Goal: Information Seeking & Learning: Learn about a topic

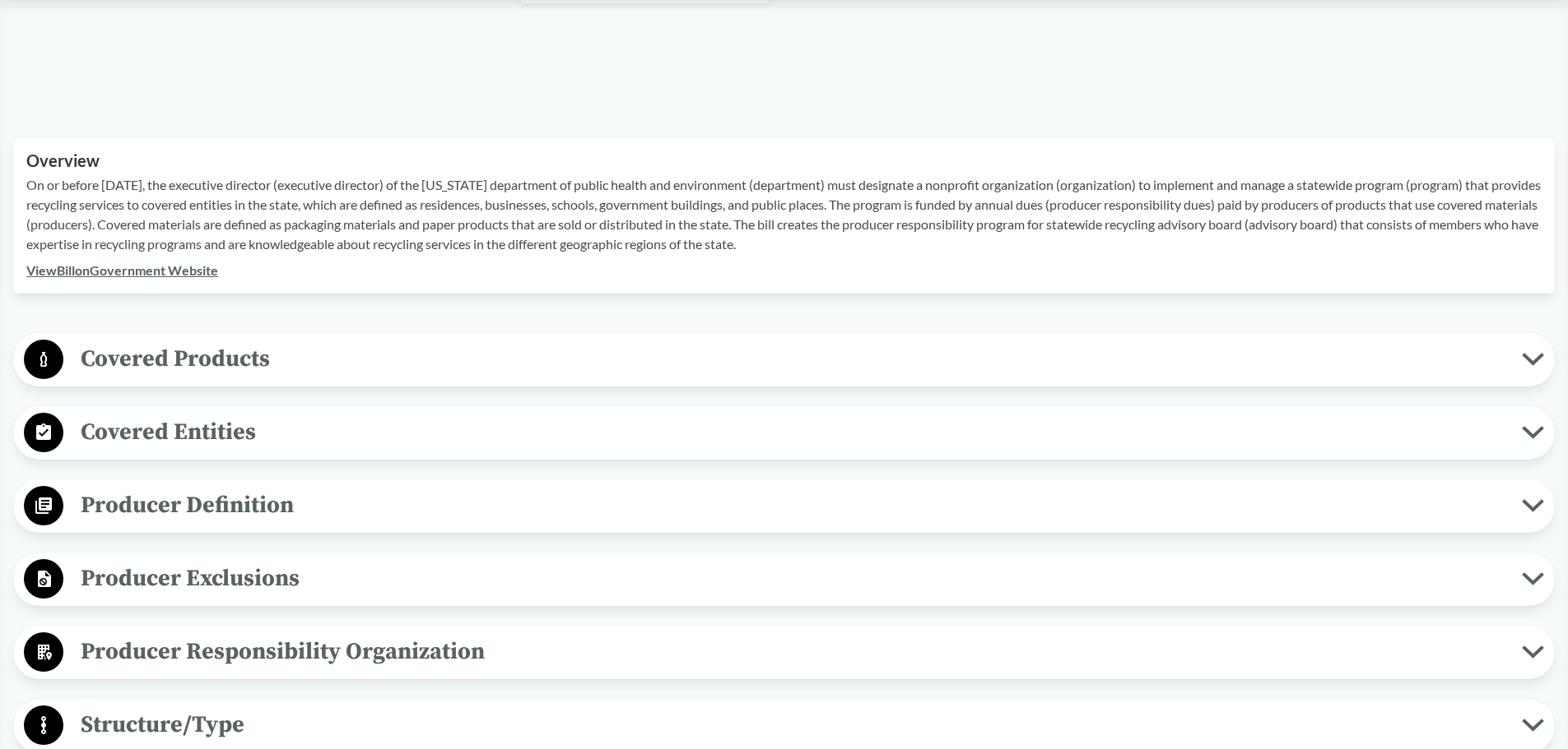
scroll to position [576, 0]
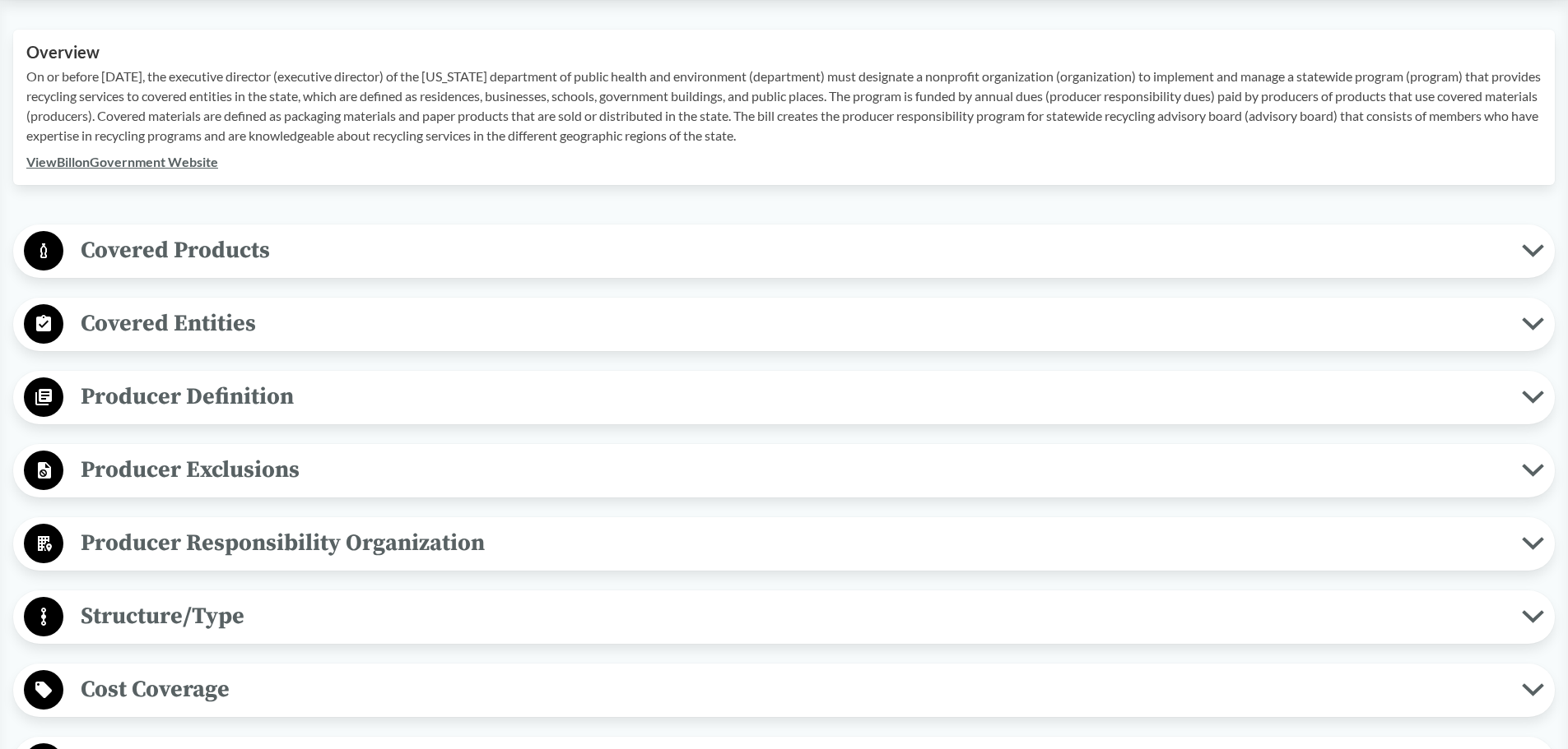
click at [250, 395] on span "Producer Definition" at bounding box center [792, 396] width 1459 height 37
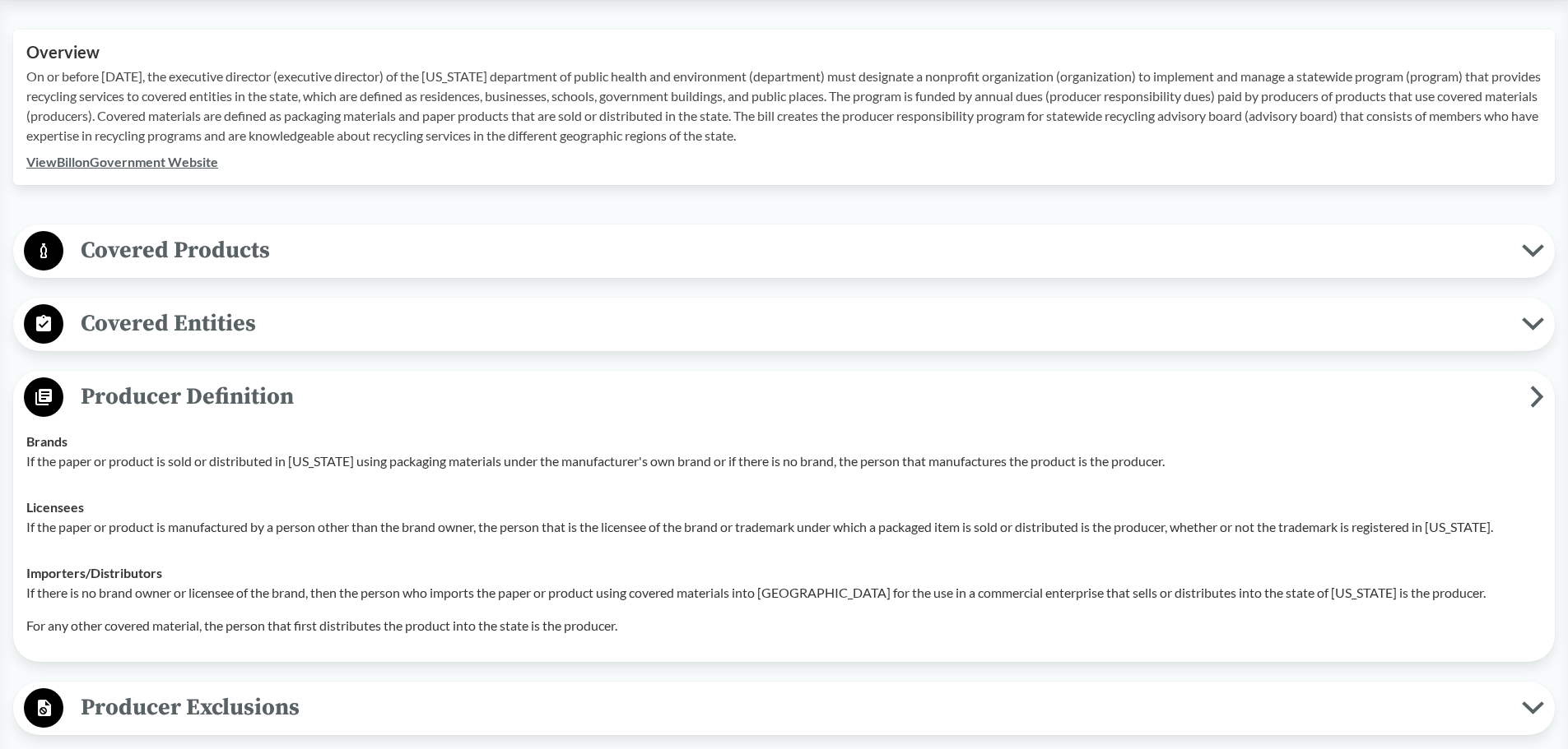
click at [225, 260] on span "Covered Products" at bounding box center [792, 250] width 1459 height 37
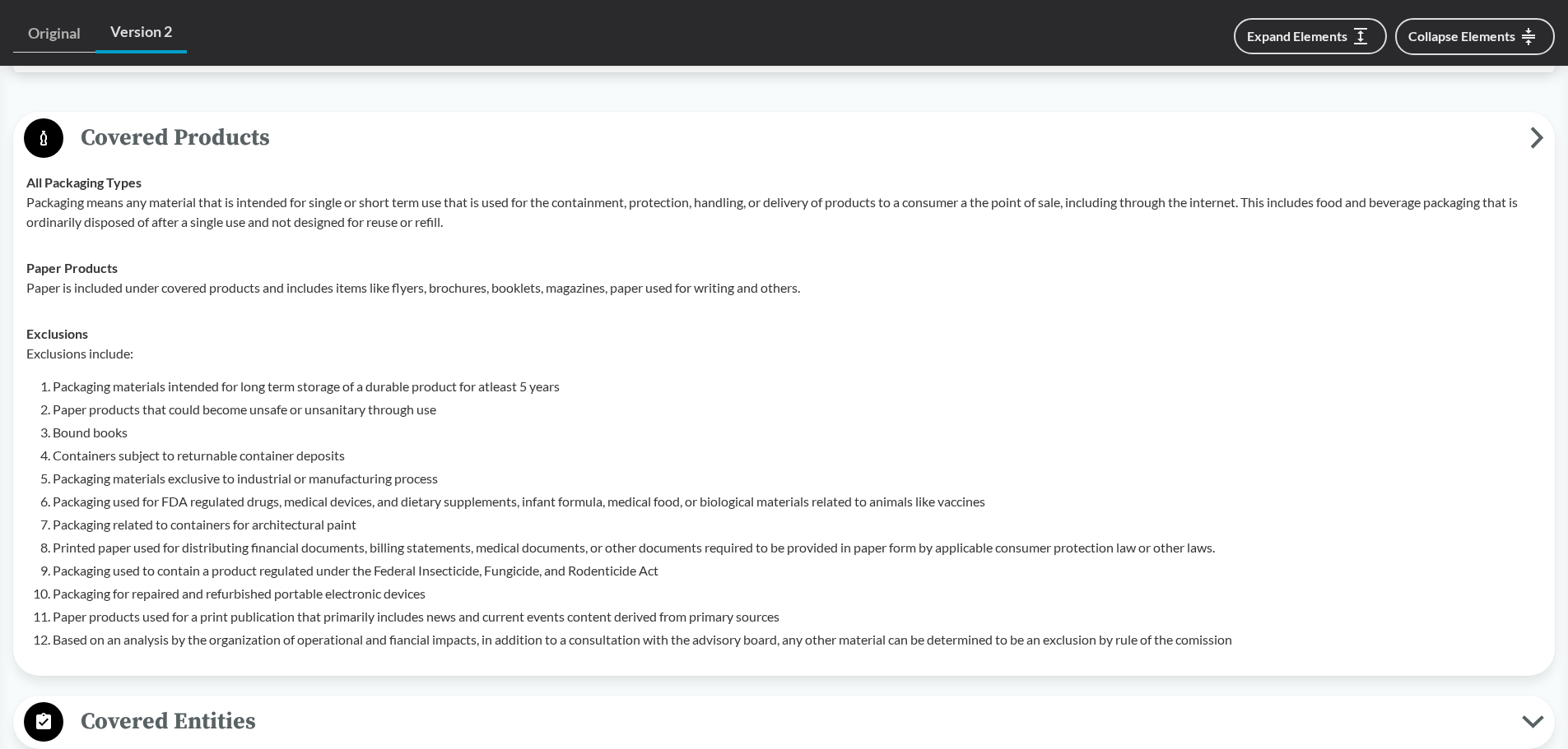
scroll to position [822, 0]
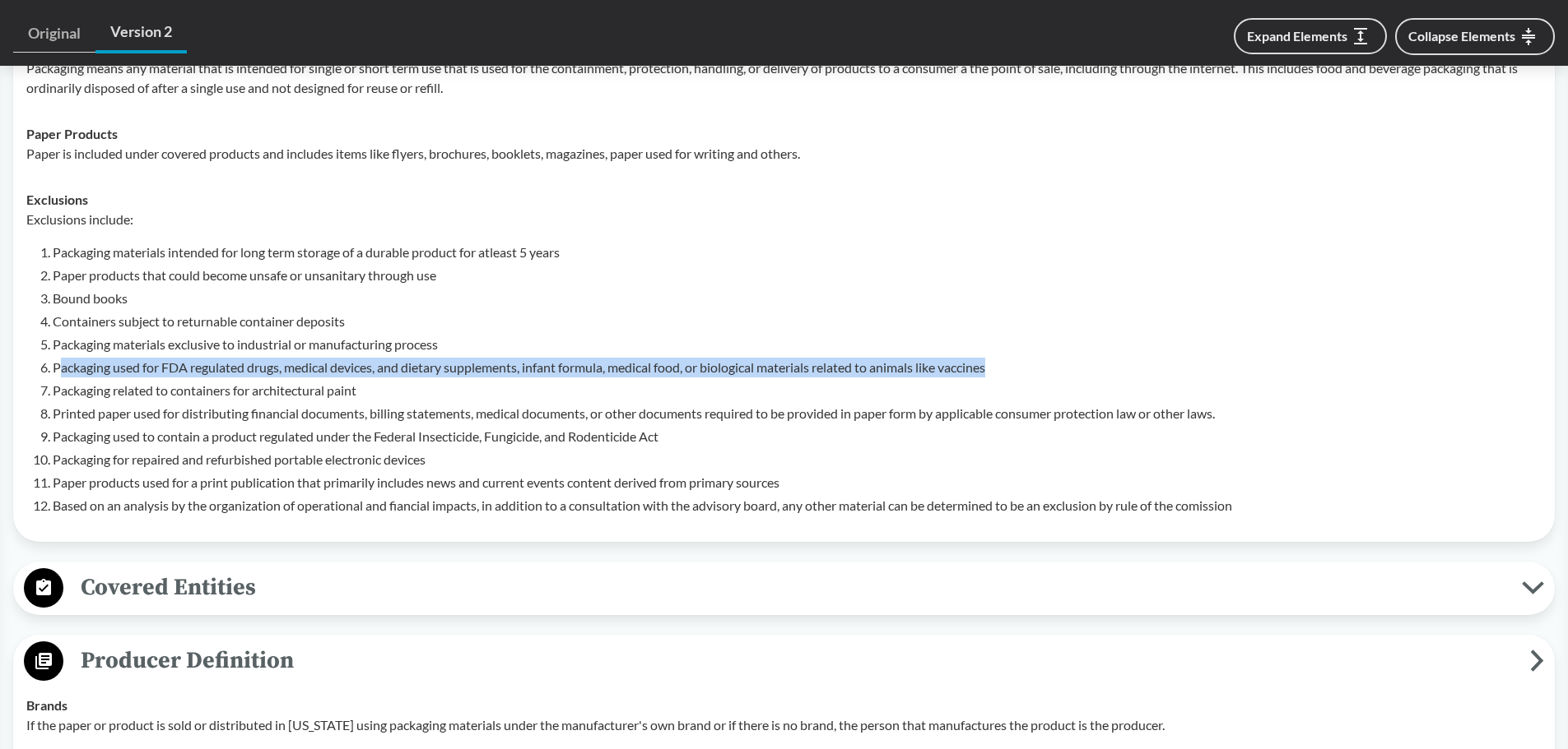
drag, startPoint x: 56, startPoint y: 369, endPoint x: 1025, endPoint y: 364, distance: 969.0
click at [1025, 364] on li "Packaging used for FDA regulated drugs, medical devices, and dietary supplement…" at bounding box center [797, 367] width 1489 height 20
copy li "ackaging used for FDA regulated drugs, medical devices, and dietary supplements…"
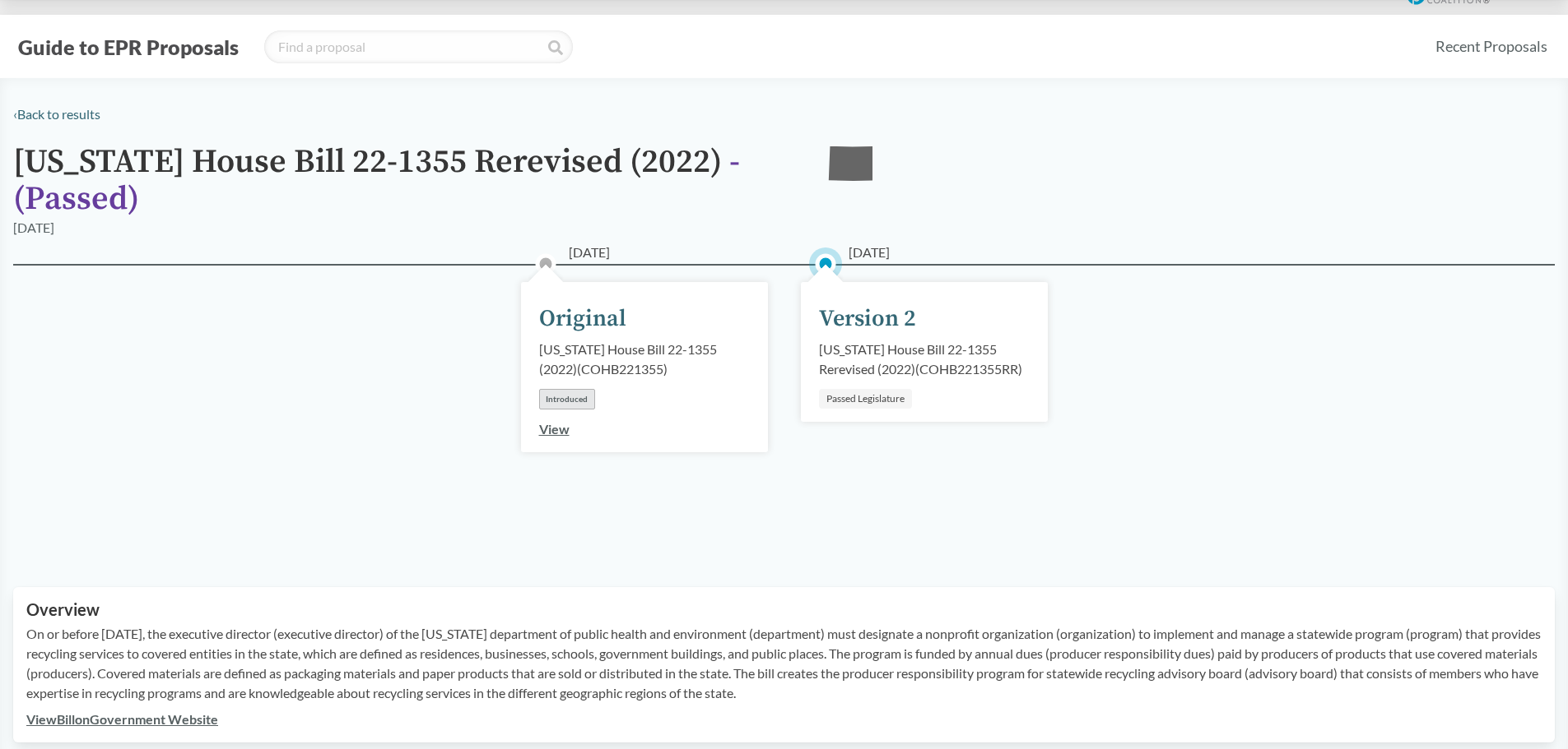
scroll to position [0, 0]
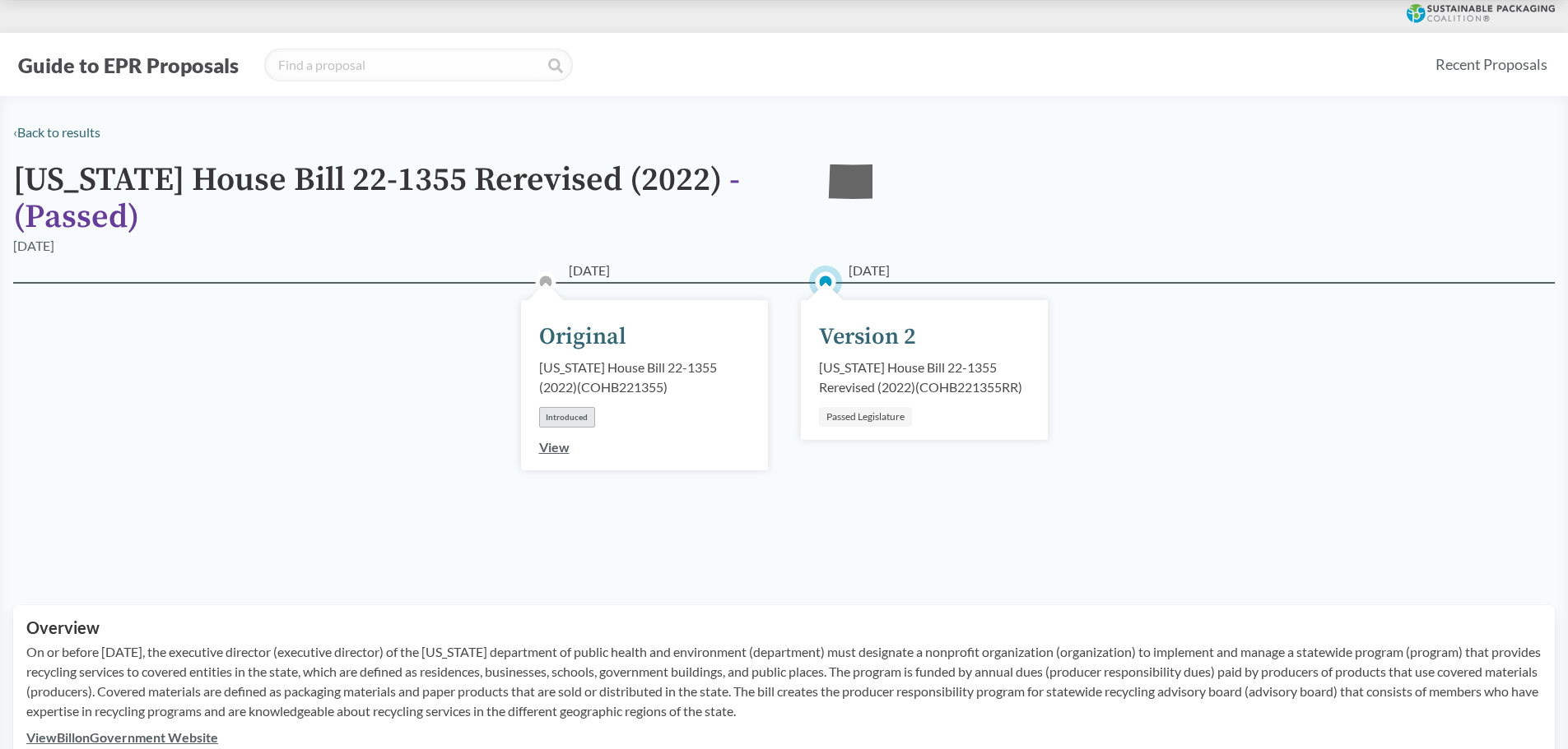
drag, startPoint x: 868, startPoint y: 418, endPoint x: 869, endPoint y: 320, distance: 98.0
click at [868, 418] on div "Passed Legislature" at bounding box center [865, 417] width 93 height 20
click at [869, 320] on div "Version 2" at bounding box center [867, 337] width 97 height 34
click at [831, 284] on circle at bounding box center [825, 282] width 16 height 16
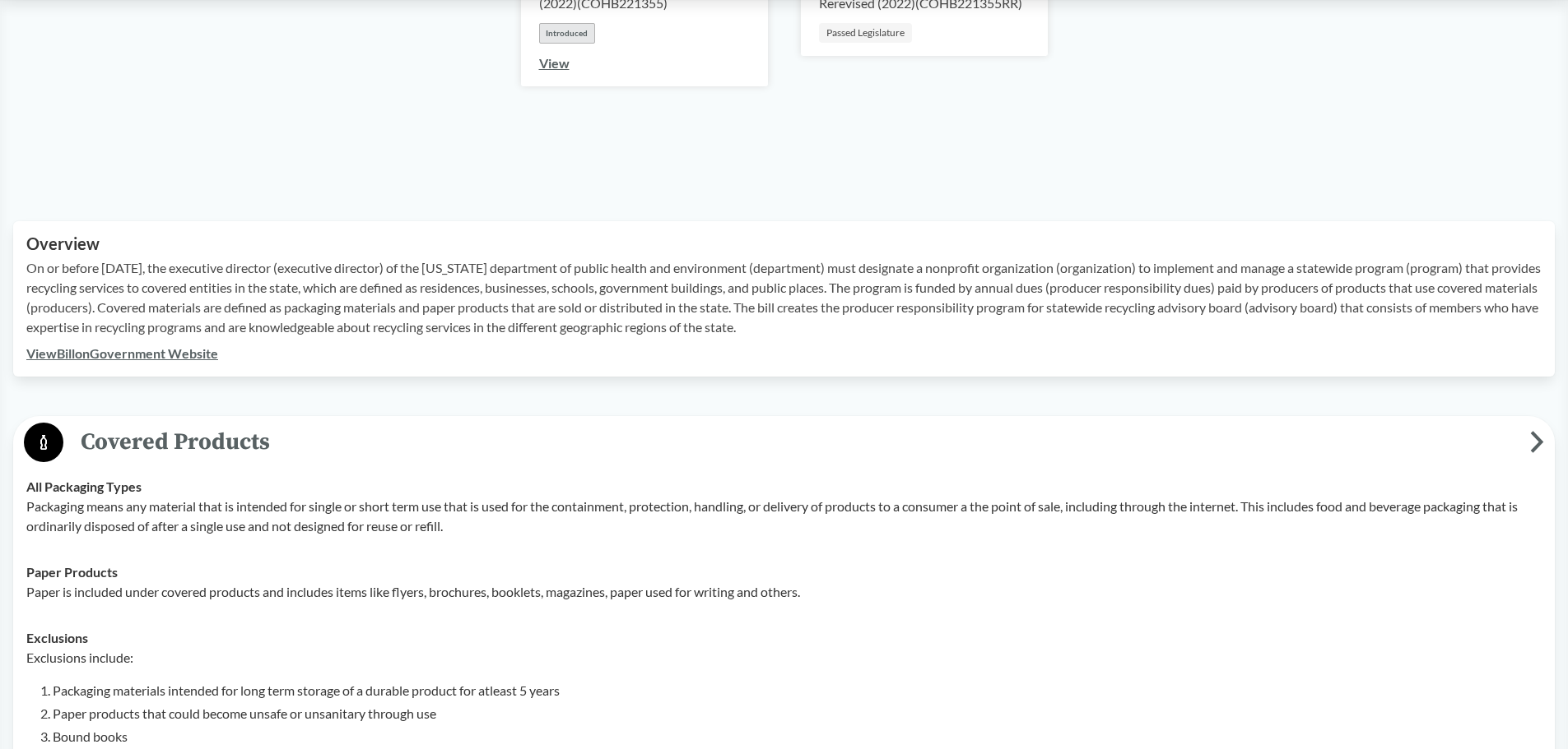
scroll to position [230, 0]
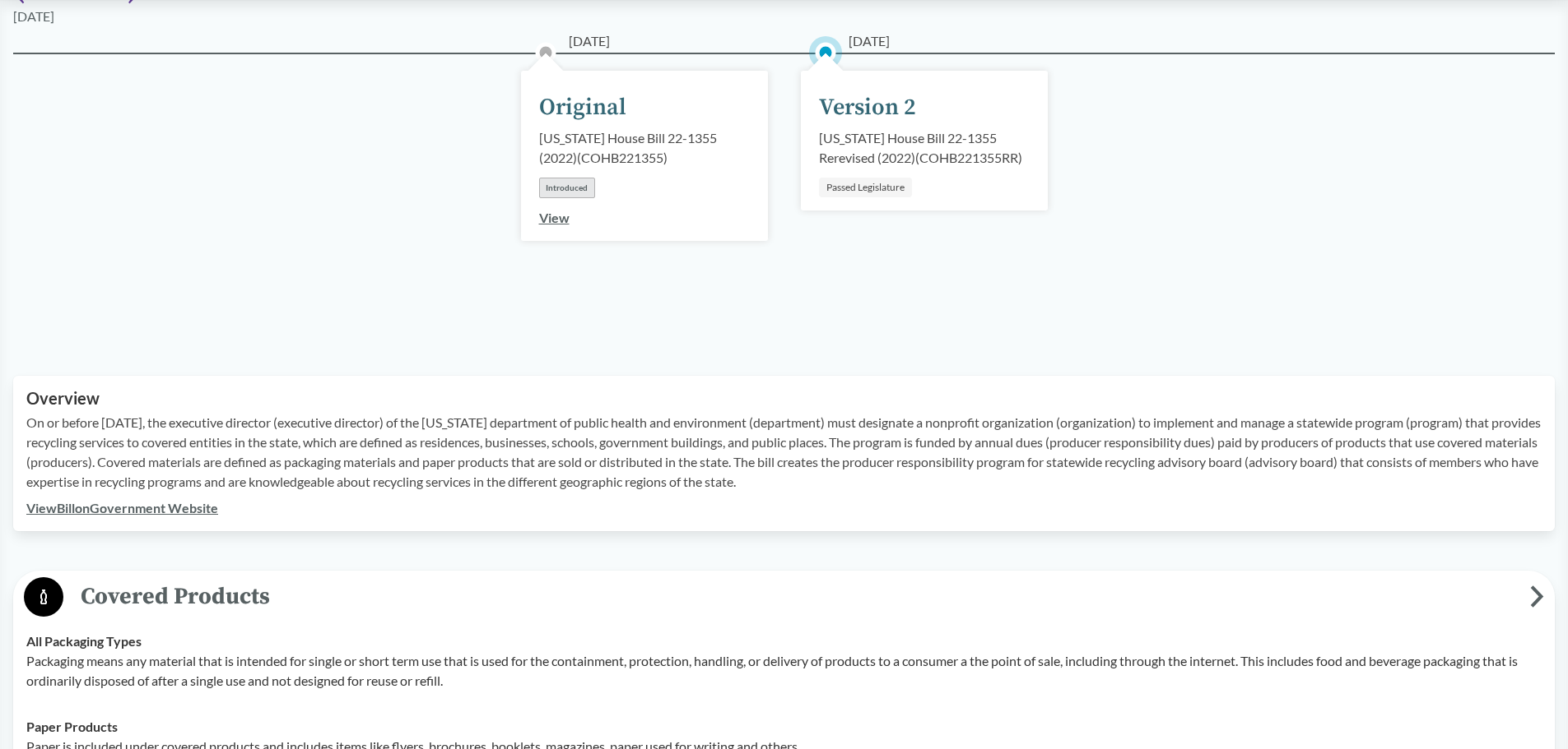
click at [145, 503] on link "View Bill on Government Website" at bounding box center [122, 508] width 191 height 15
